Goal: Information Seeking & Learning: Learn about a topic

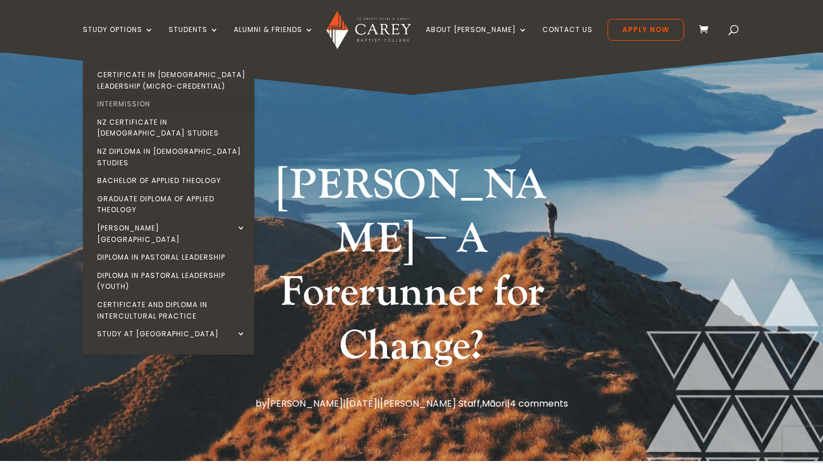
click at [165, 106] on link "Intermission" at bounding box center [171, 104] width 171 height 18
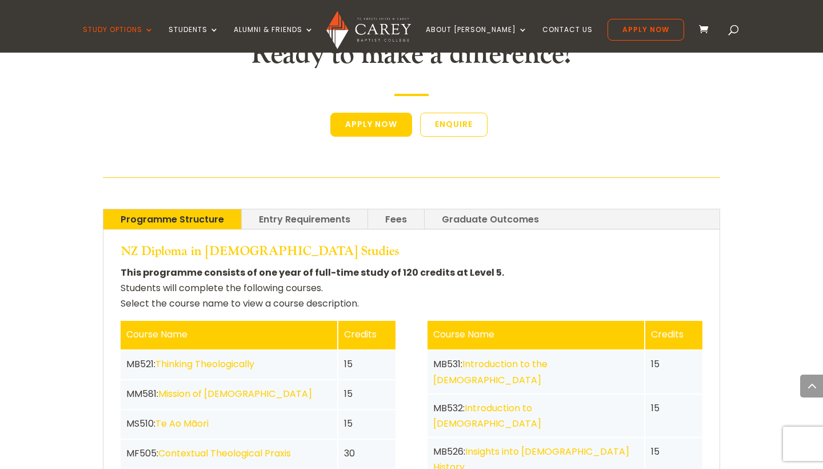
scroll to position [2339, 0]
click at [274, 209] on link "Entry Requirements" at bounding box center [305, 219] width 126 height 20
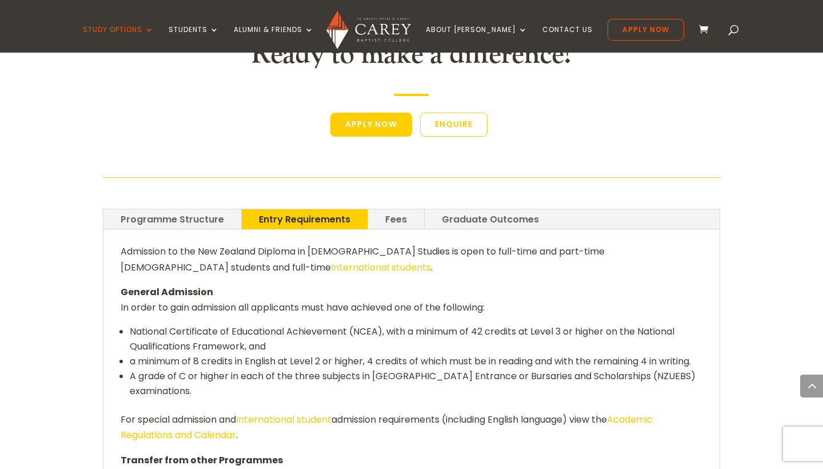
click at [396, 209] on link "Fees" at bounding box center [396, 219] width 56 height 20
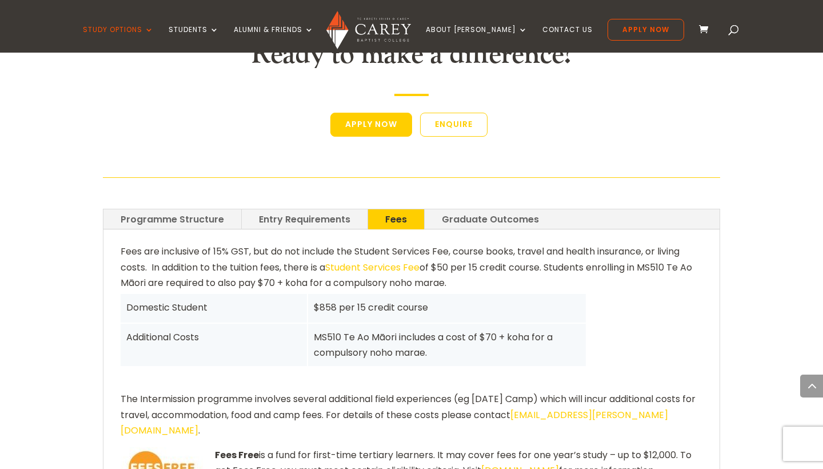
click at [490, 209] on link "Graduate Outcomes" at bounding box center [490, 219] width 131 height 20
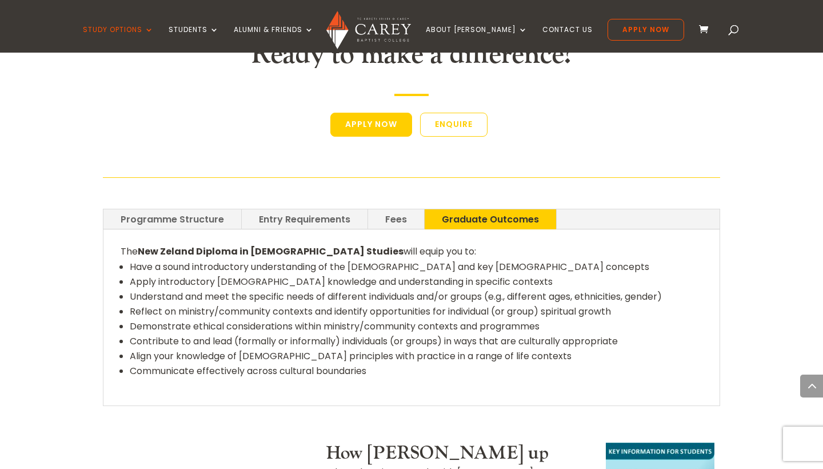
click at [180, 209] on link "Programme Structure" at bounding box center [172, 219] width 138 height 20
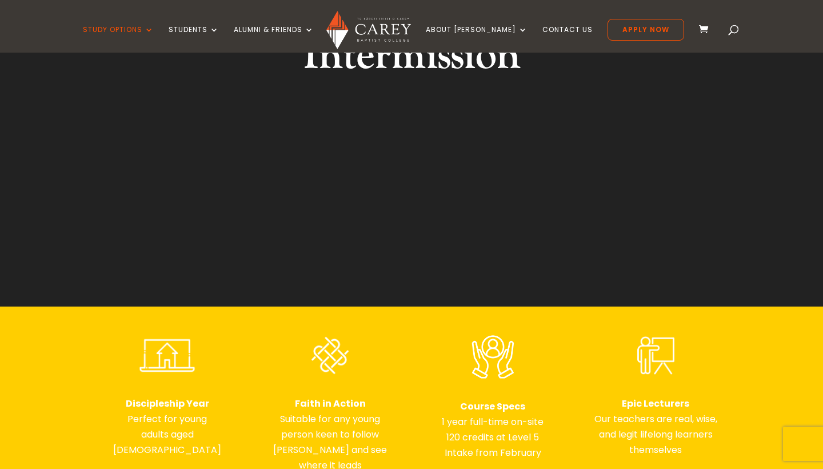
scroll to position [172, 0]
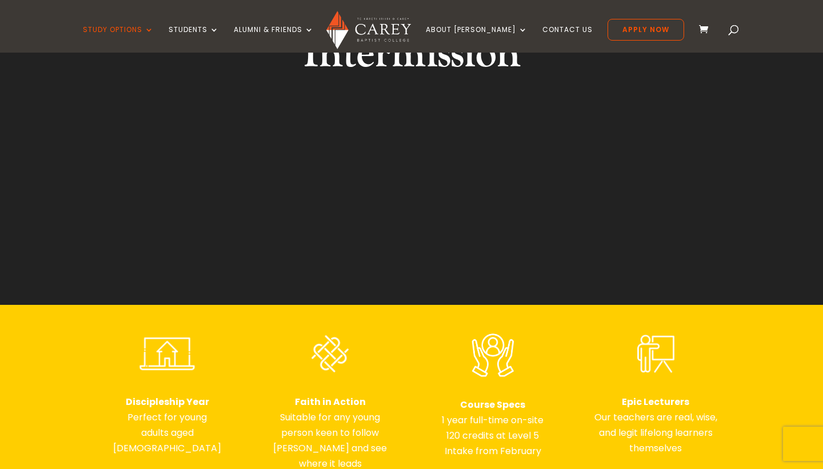
click at [410, 78] on h1 "Intermission" at bounding box center [411, 56] width 429 height 59
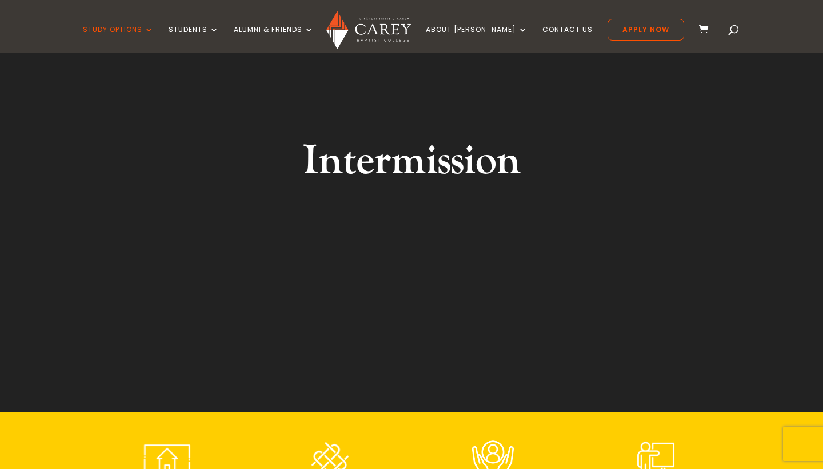
scroll to position [66, 0]
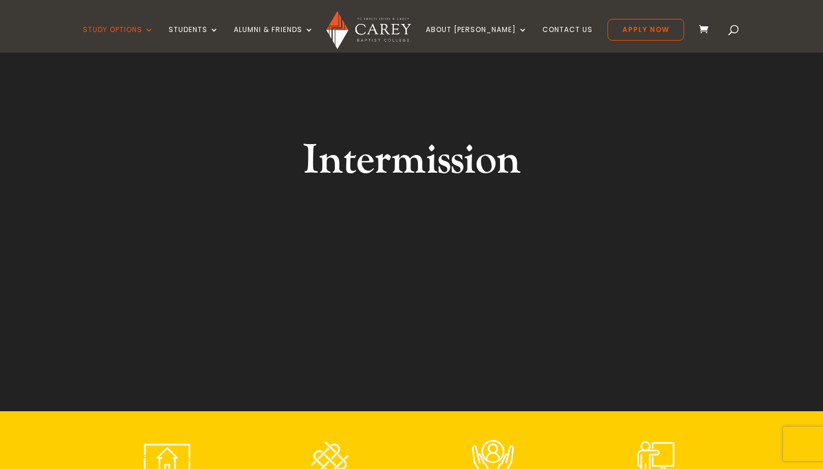
click at [410, 183] on h1 "Intermission" at bounding box center [411, 163] width 429 height 59
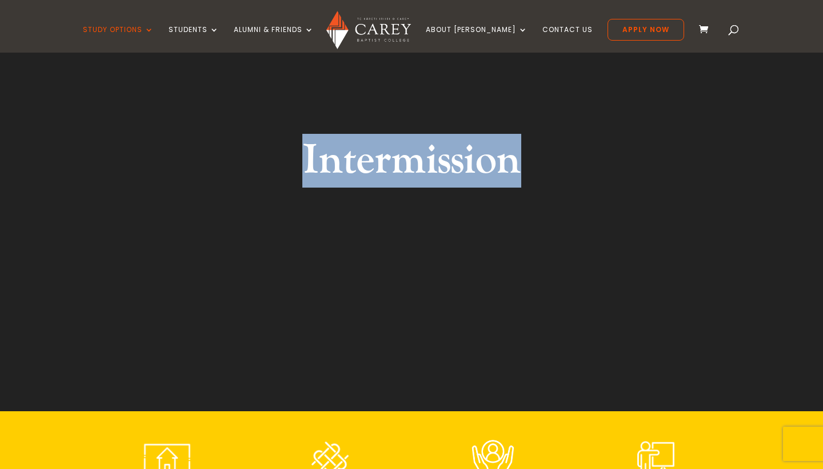
click at [410, 183] on h1 "Intermission" at bounding box center [411, 163] width 429 height 59
click at [414, 184] on h1 "Intermission" at bounding box center [411, 163] width 429 height 59
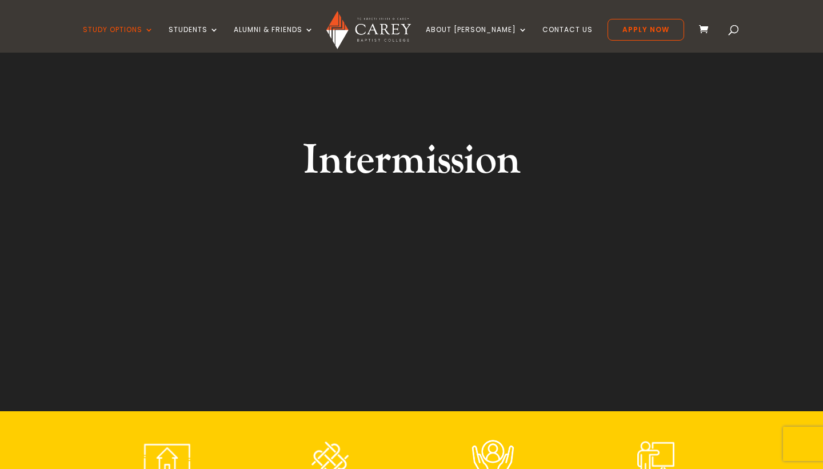
click at [413, 184] on h1 "Intermission" at bounding box center [411, 163] width 429 height 59
drag, startPoint x: 409, startPoint y: 183, endPoint x: 435, endPoint y: 183, distance: 26.9
click at [435, 183] on h1 "Intermission" at bounding box center [411, 163] width 429 height 59
click at [405, 187] on h1 "Intermission" at bounding box center [411, 163] width 429 height 59
click at [410, 182] on h1 "Intermission" at bounding box center [411, 163] width 429 height 59
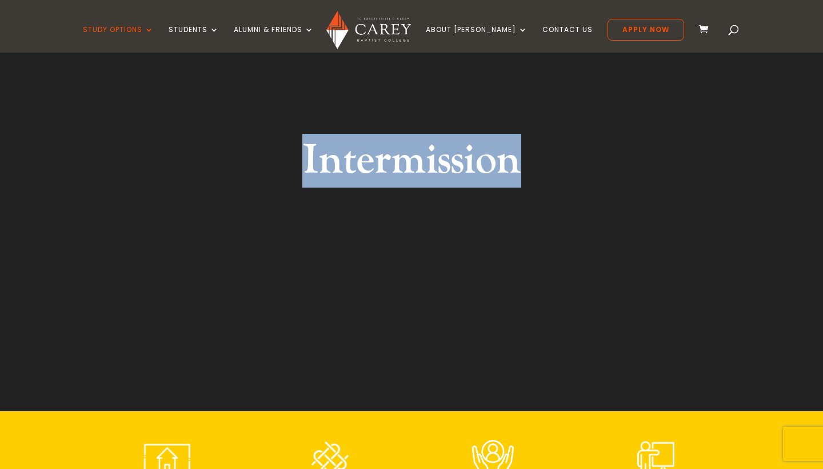
click at [410, 182] on h1 "Intermission" at bounding box center [411, 163] width 429 height 59
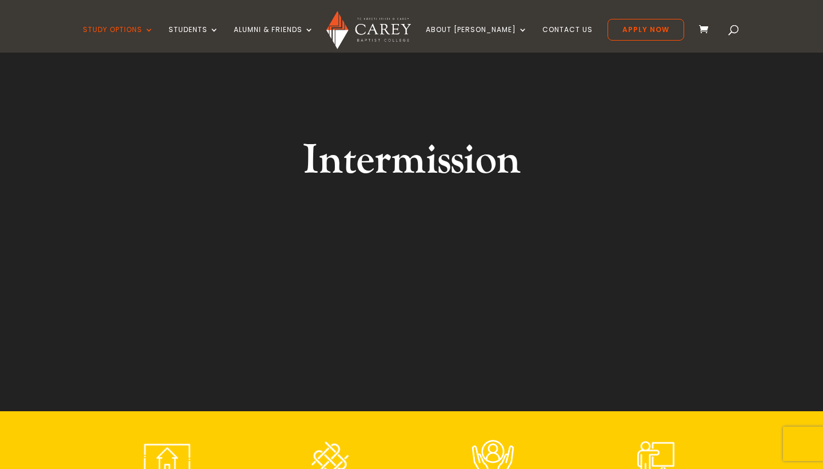
click at [409, 182] on h1 "Intermission" at bounding box center [411, 163] width 429 height 59
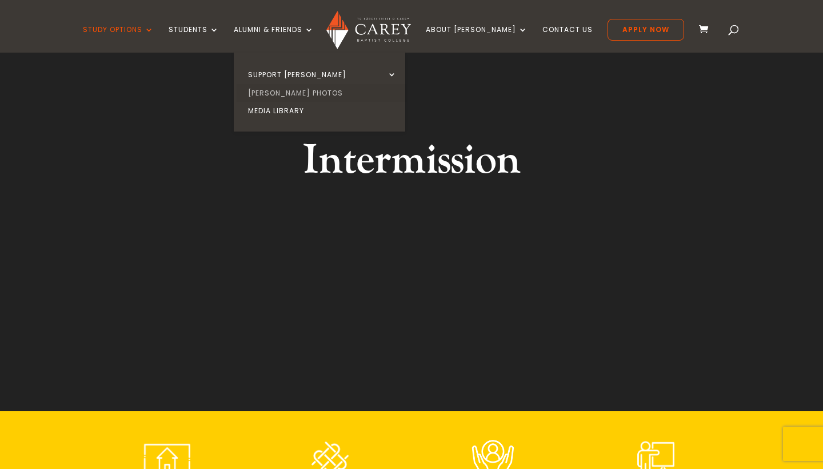
click at [306, 97] on link "[PERSON_NAME] Photos" at bounding box center [322, 93] width 171 height 18
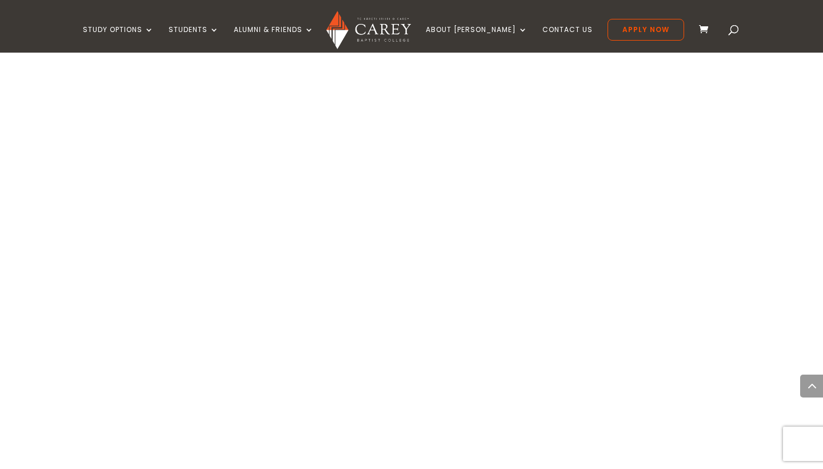
scroll to position [742, 0]
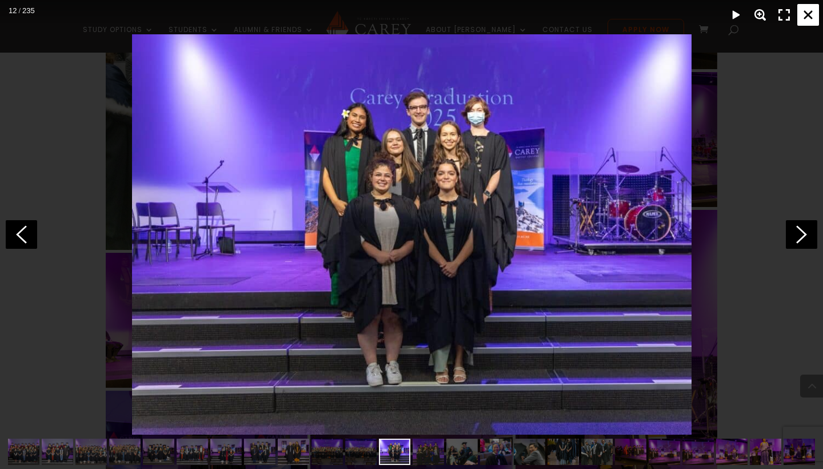
click at [810, 13] on div "Close" at bounding box center [808, 15] width 22 height 22
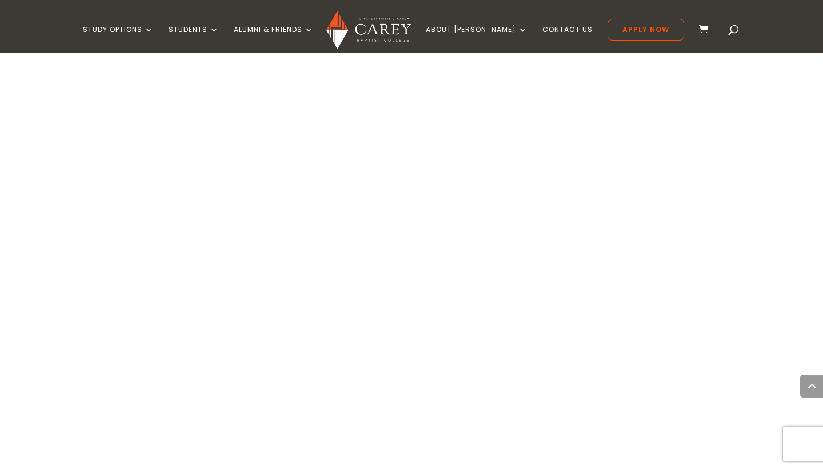
scroll to position [14438, 0]
